Goal: Transaction & Acquisition: Purchase product/service

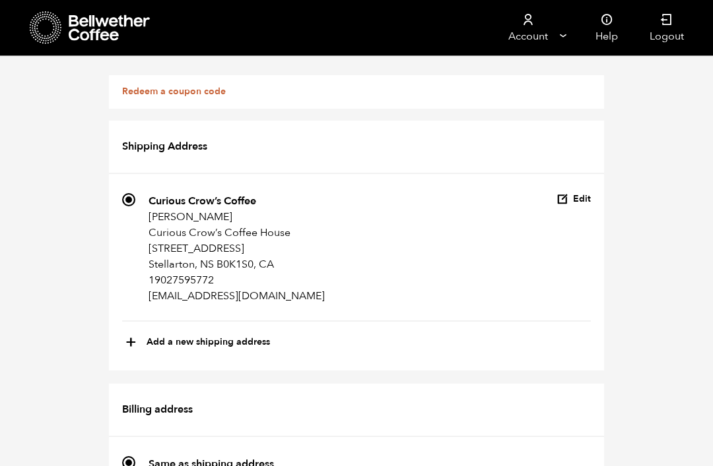
scroll to position [364, 0]
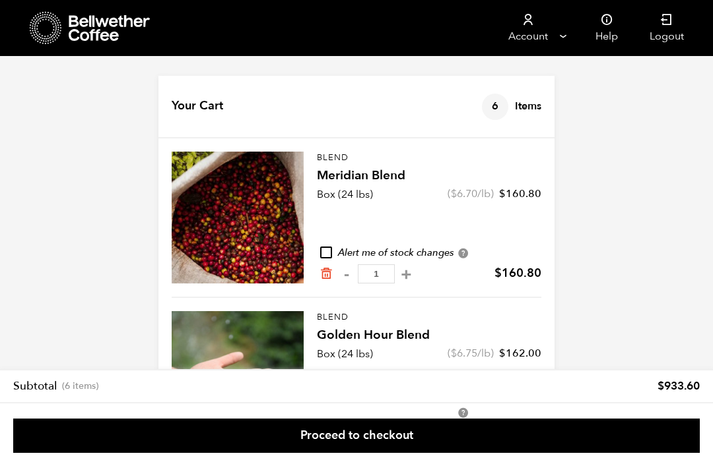
click at [90, 38] on icon at bounding box center [110, 28] width 82 height 26
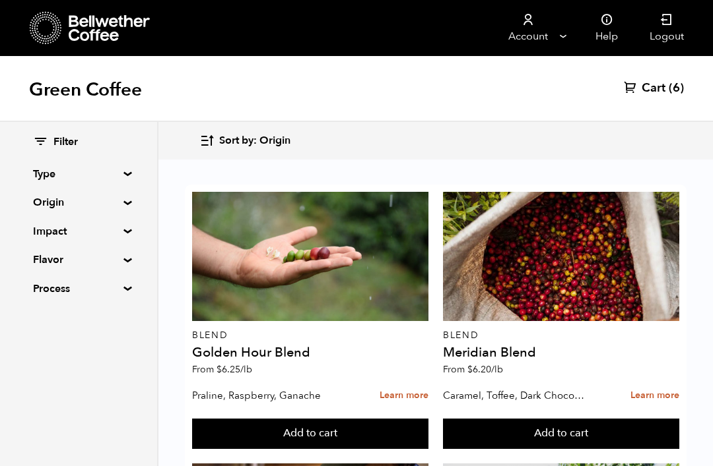
click at [294, 298] on div at bounding box center [310, 256] width 236 height 129
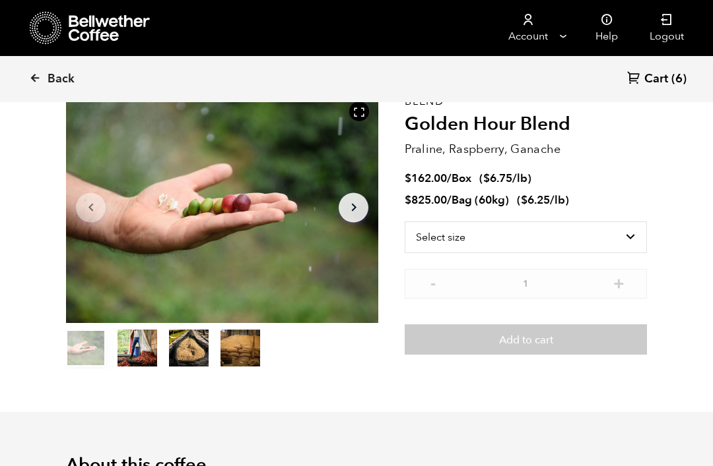
scroll to position [73, 0]
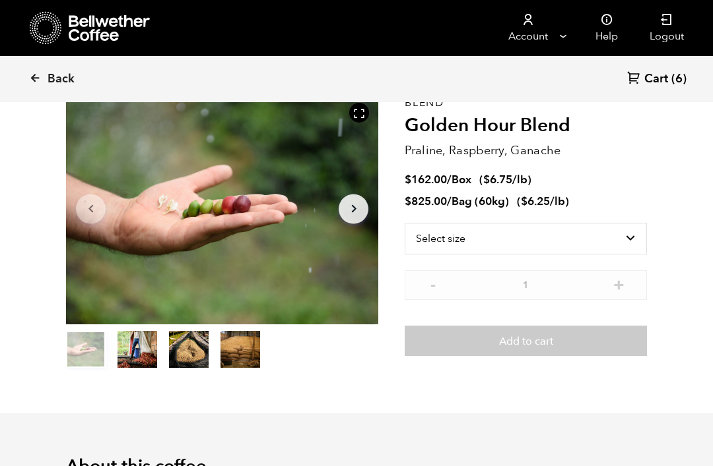
click at [498, 191] on ul "$ 162.00 / Box ( $ 6.75 /lb ) $ 825.00 / Bag (60kg) ( $ 6.25 /lb )" at bounding box center [525, 191] width 242 height 37
click at [666, 80] on span "Cart" at bounding box center [656, 79] width 24 height 16
